Goal: Information Seeking & Learning: Learn about a topic

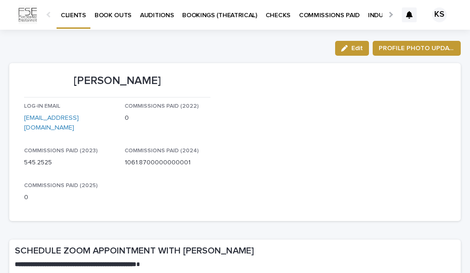
click at [165, 22] on link "AUDITIONS" at bounding box center [157, 14] width 42 height 29
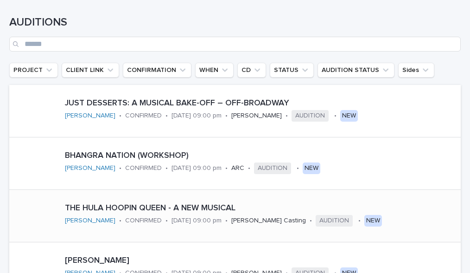
scroll to position [210, 0]
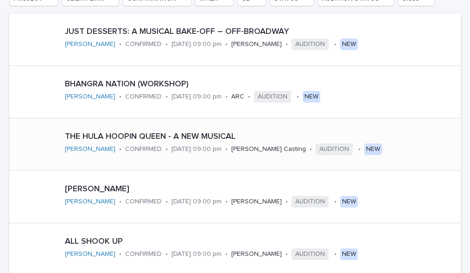
click at [175, 140] on p "THE HULA HOOPIN QUEEN - A NEW MUSICAL" at bounding box center [261, 137] width 392 height 10
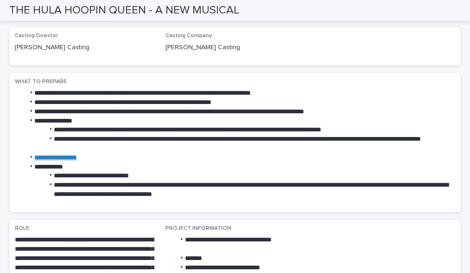
scroll to position [125, 0]
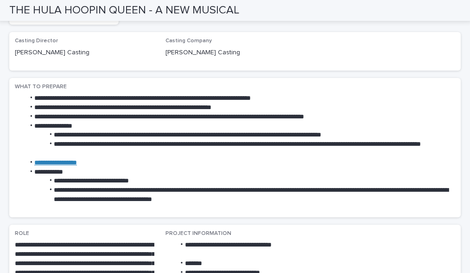
click at [77, 165] on link "**********" at bounding box center [55, 162] width 43 height 6
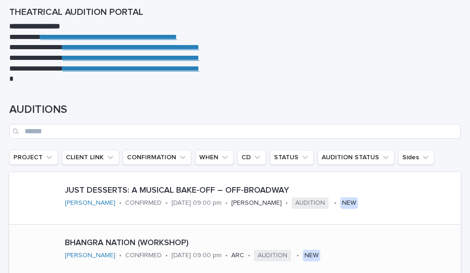
scroll to position [109, 0]
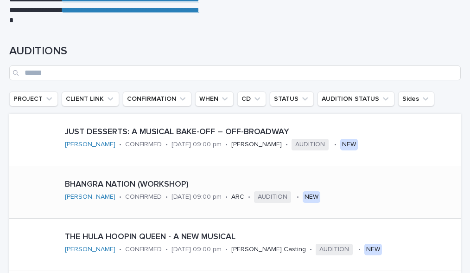
click at [80, 191] on div "BHANGRA NATION (WORKSHOP) [PERSON_NAME] • CONFIRMED • [DATE] 09:00 pm • ARC • A…" at bounding box center [254, 192] width 387 height 32
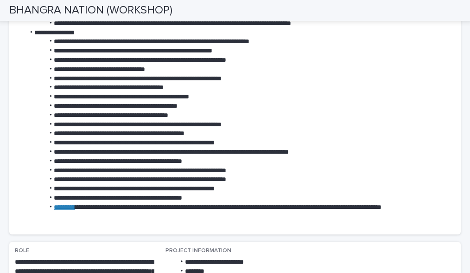
scroll to position [319, 0]
click at [70, 210] on link "*********" at bounding box center [64, 206] width 21 height 6
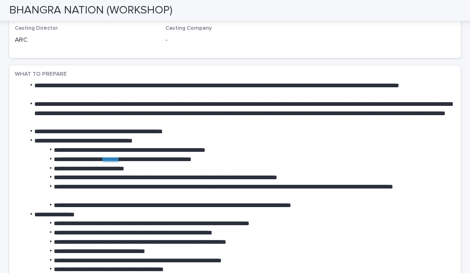
scroll to position [0, 0]
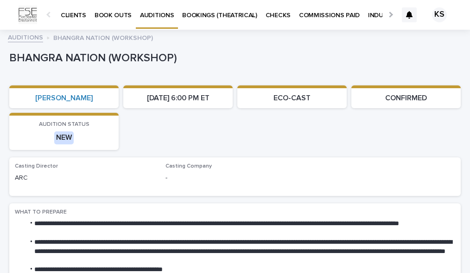
drag, startPoint x: 40, startPoint y: 30, endPoint x: 40, endPoint y: 6, distance: 23.2
click at [51, 32] on div "AUDITIONS BHANGRA NATION (WORKSHOP)" at bounding box center [235, 38] width 464 height 13
click at [19, 31] on div "AUDITIONS BHANGRA NATION (WORKSHOP)" at bounding box center [235, 33] width 470 height 6
click at [20, 37] on link "AUDITIONS" at bounding box center [25, 37] width 35 height 11
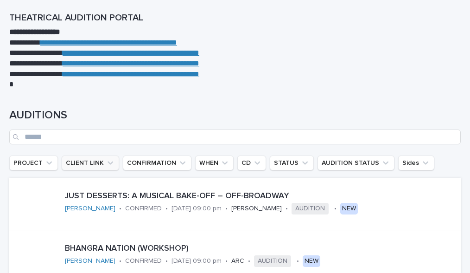
scroll to position [58, 0]
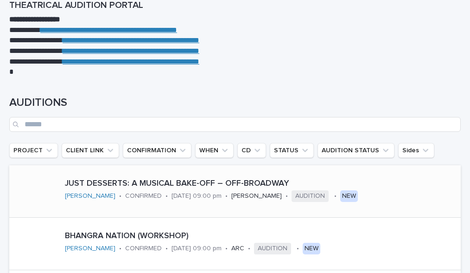
click at [92, 186] on p "JUST DESSERTS: A MUSICAL BAKE-OFF – OFF-BROADWAY" at bounding box center [261, 183] width 392 height 10
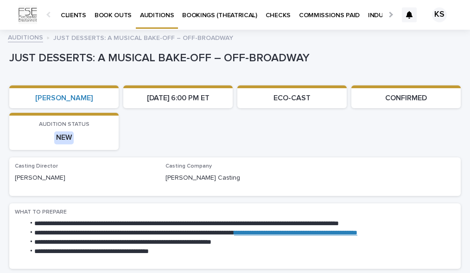
scroll to position [4, 0]
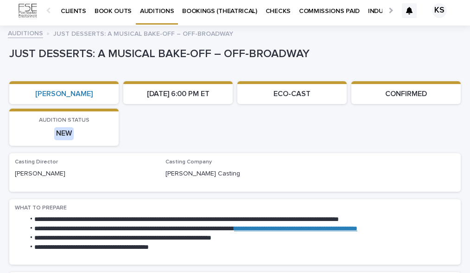
click at [317, 231] on link "**********" at bounding box center [295, 228] width 123 height 6
